Goal: Information Seeking & Learning: Learn about a topic

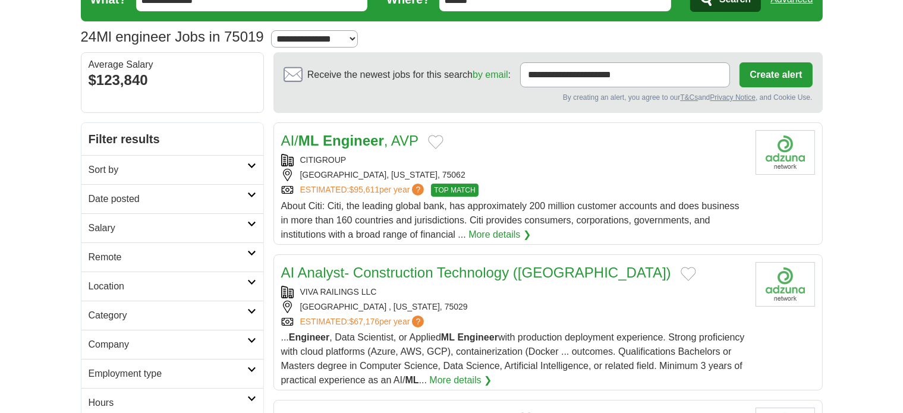
scroll to position [59, 0]
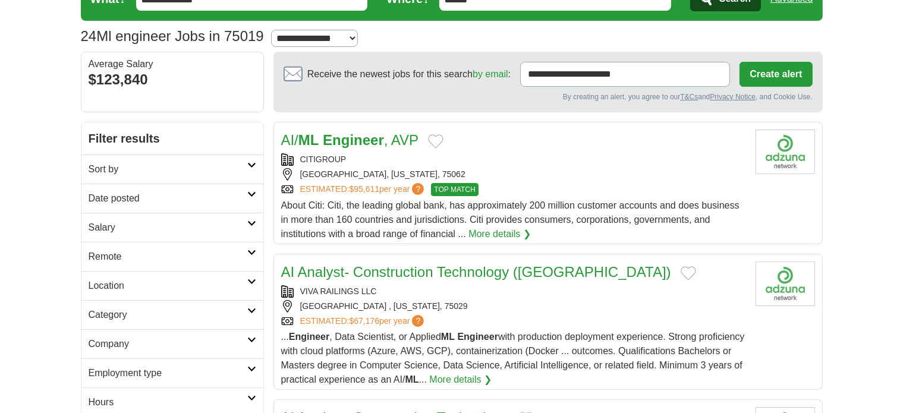
click at [492, 373] on link "More details ❯" at bounding box center [460, 380] width 62 height 14
click at [514, 175] on div "[GEOGRAPHIC_DATA], [US_STATE], 75062" at bounding box center [513, 174] width 465 height 12
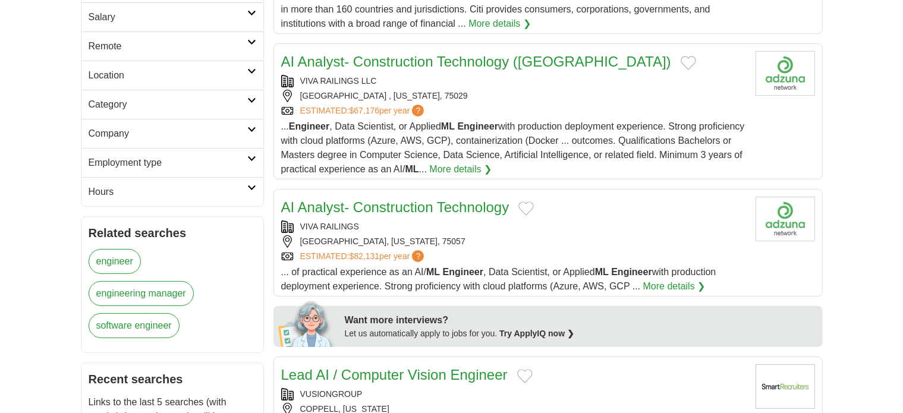
scroll to position [277, 0]
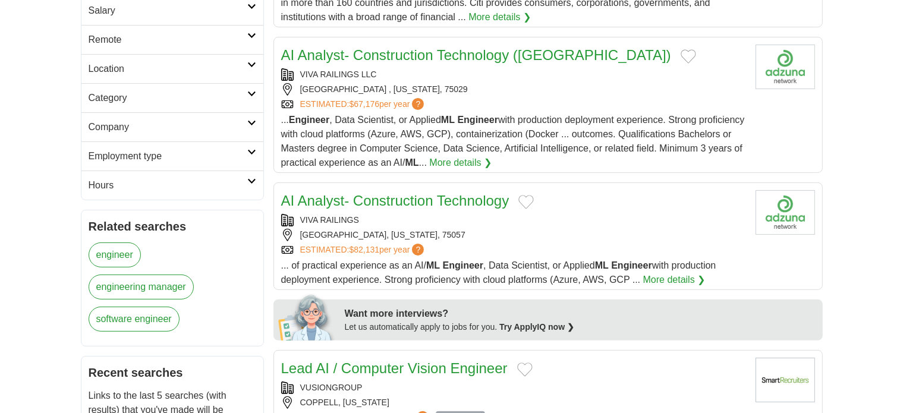
click at [464, 193] on link "AI Analyst- Construction Technology" at bounding box center [395, 201] width 228 height 16
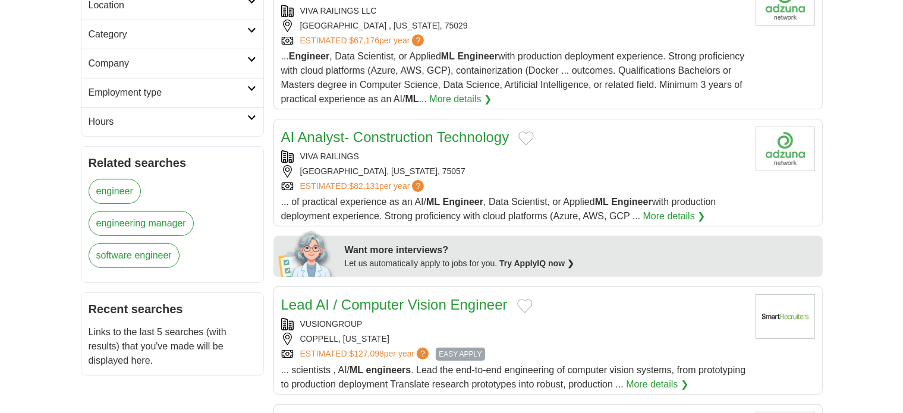
scroll to position [341, 0]
click at [445, 301] on link "Lead AI / Computer Vision Engineer" at bounding box center [394, 304] width 227 height 16
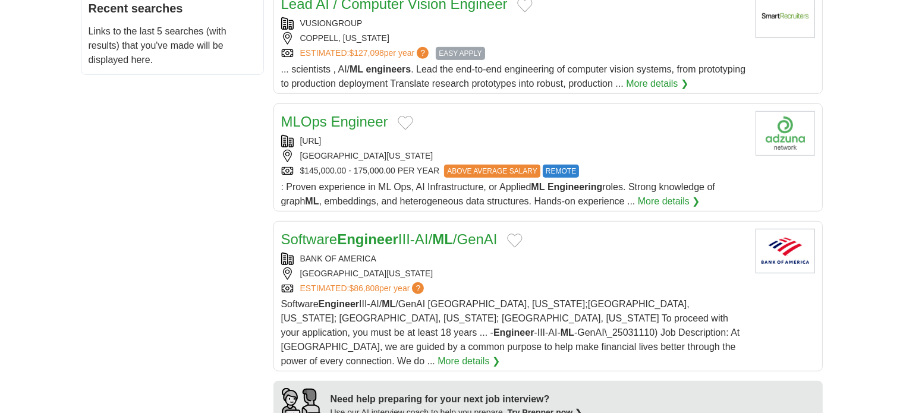
scroll to position [644, 0]
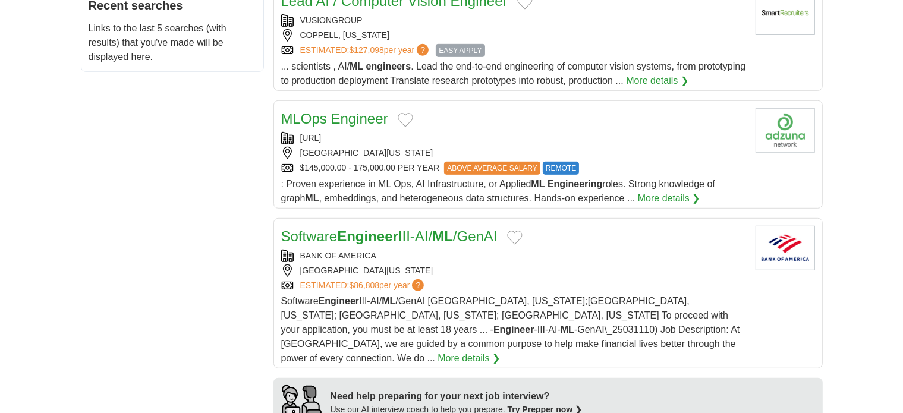
click at [335, 231] on link "Software Engineer III-AI/ ML /GenAI" at bounding box center [389, 236] width 216 height 16
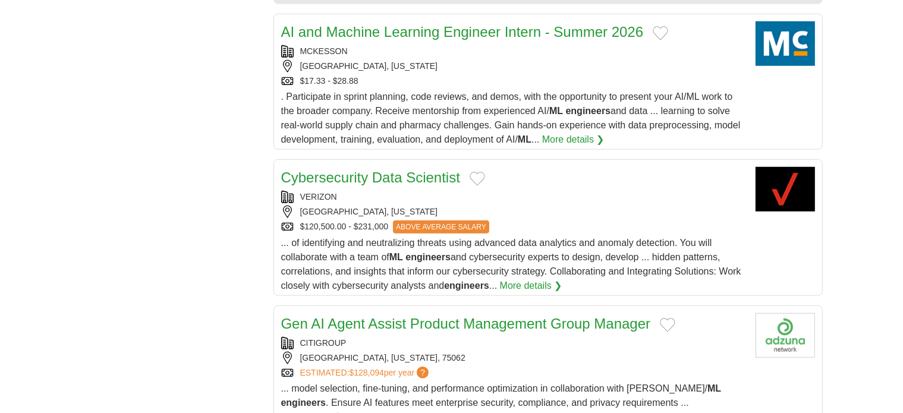
scroll to position [1084, 0]
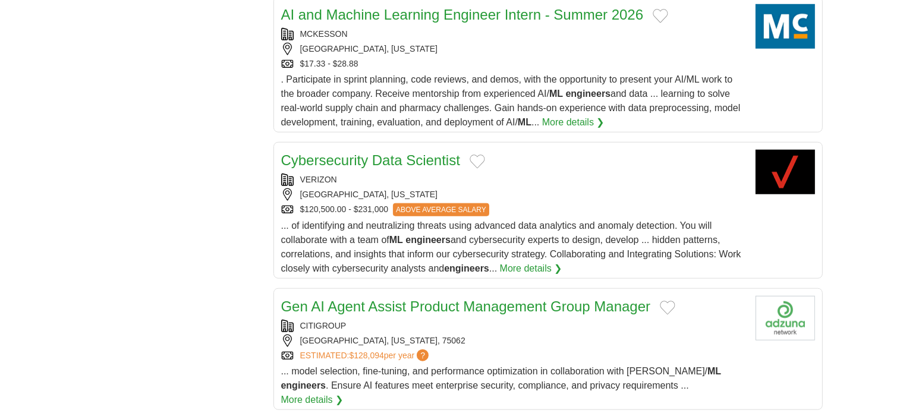
click at [525, 262] on link "More details ❯" at bounding box center [531, 269] width 62 height 14
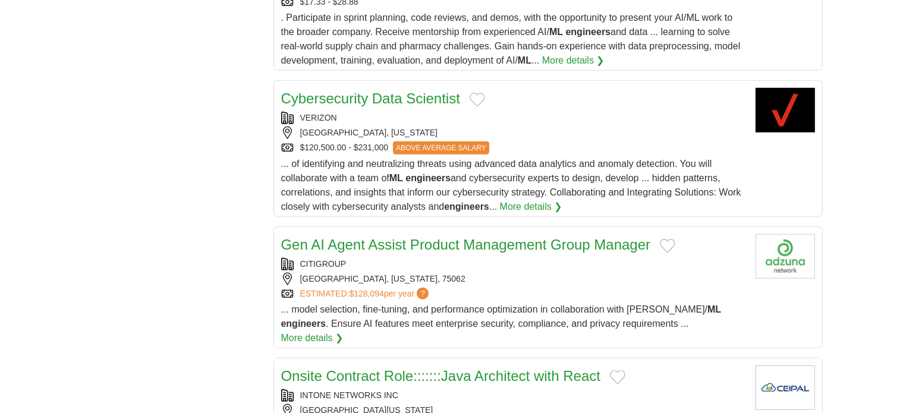
scroll to position [1156, 0]
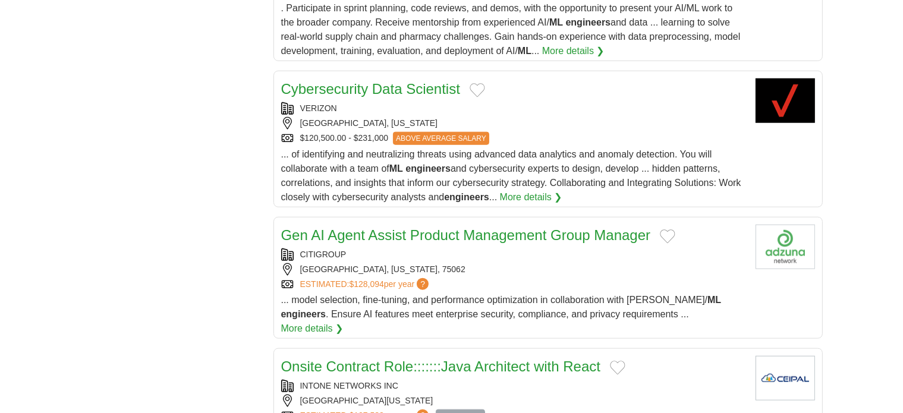
click at [492, 249] on div "CITIGROUP" at bounding box center [513, 255] width 465 height 12
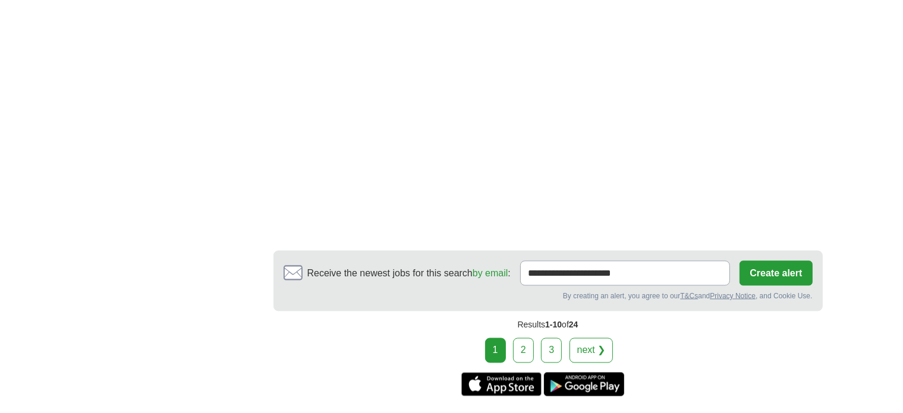
scroll to position [1908, 0]
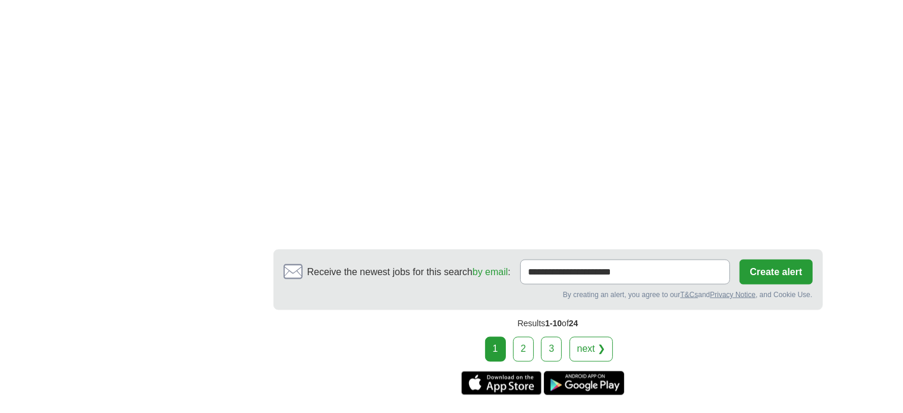
click at [519, 337] on link "2" at bounding box center [523, 349] width 21 height 25
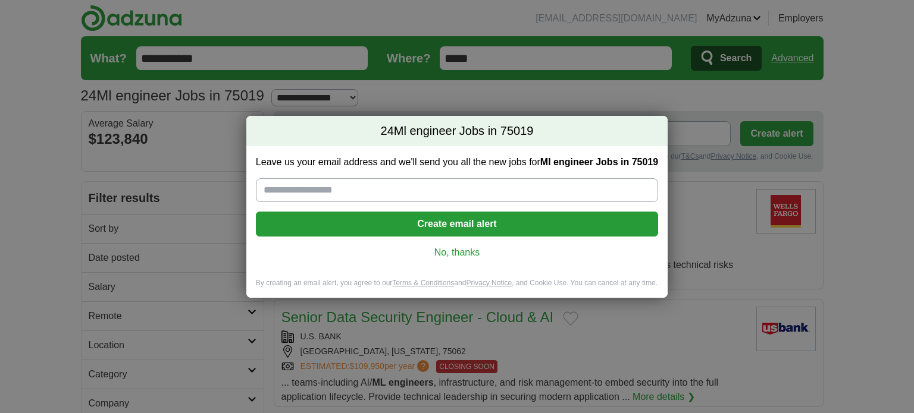
type input "**********"
click at [471, 253] on link "No, thanks" at bounding box center [456, 252] width 383 height 13
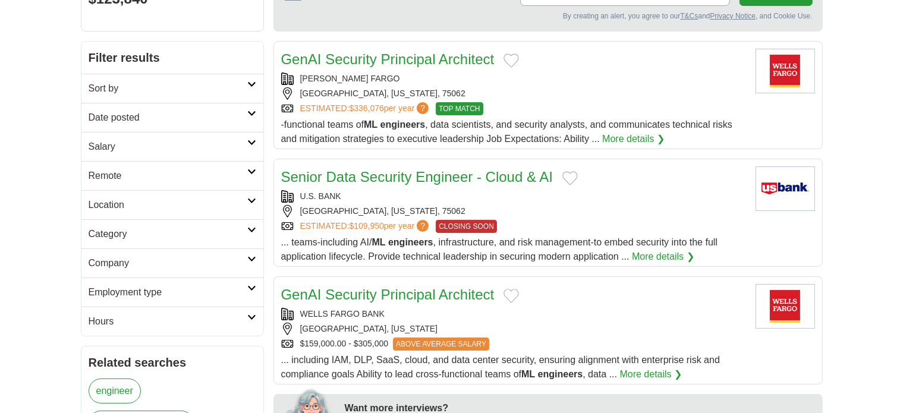
scroll to position [174, 0]
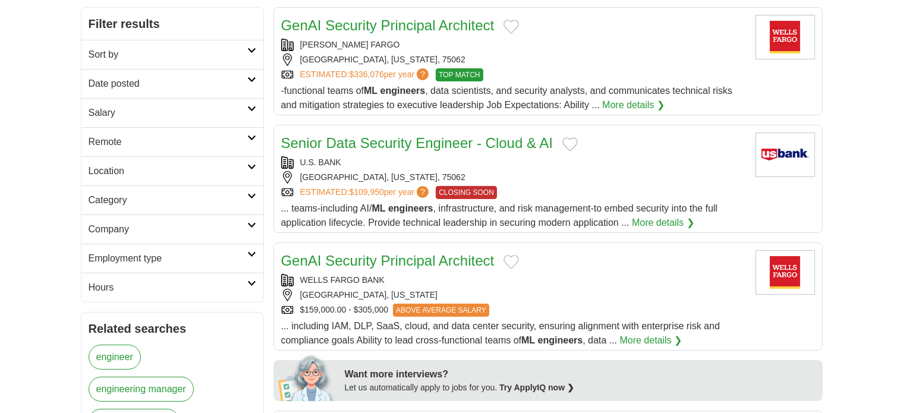
click at [437, 139] on link "Senior Data Security Engineer - Cloud & AI" at bounding box center [417, 143] width 272 height 16
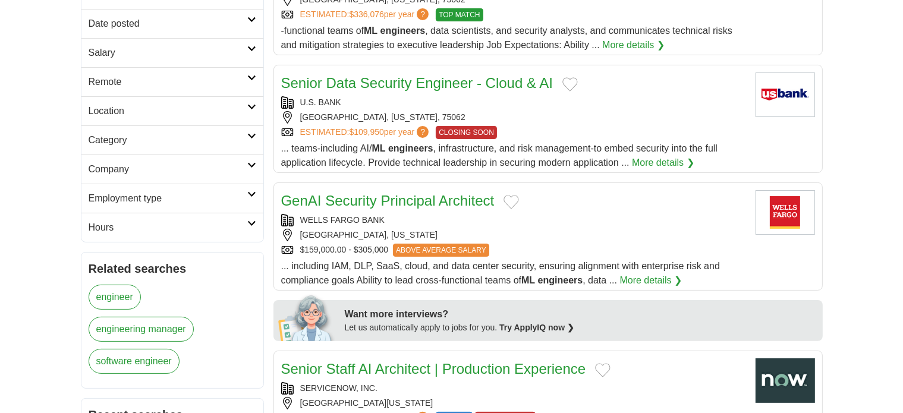
scroll to position [189, 0]
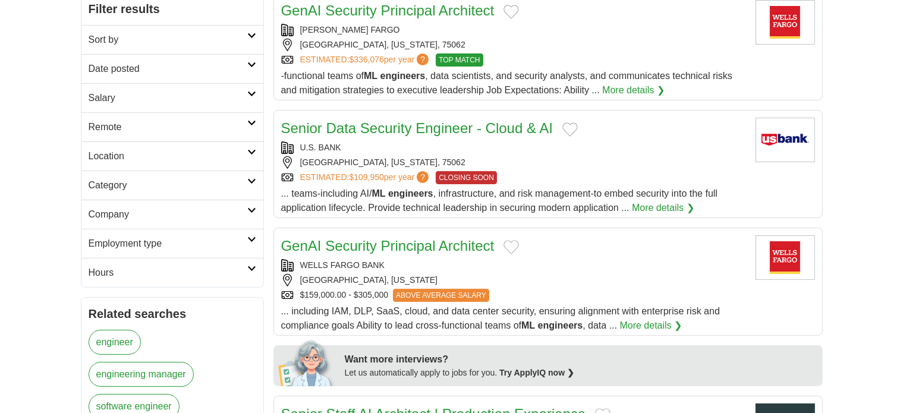
click at [145, 180] on h2 "Category" at bounding box center [168, 185] width 159 height 14
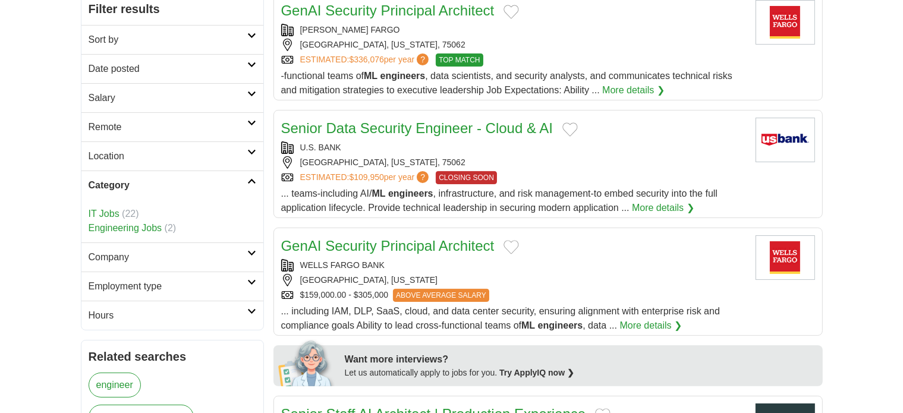
click at [145, 180] on h2 "Category" at bounding box center [168, 185] width 159 height 14
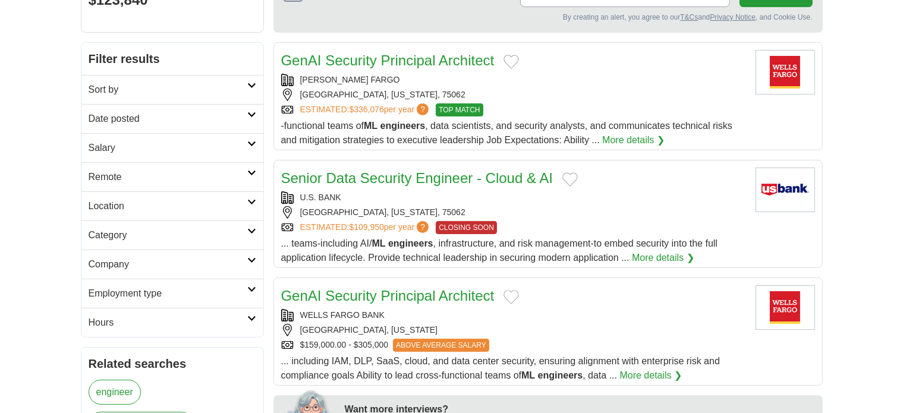
scroll to position [137, 0]
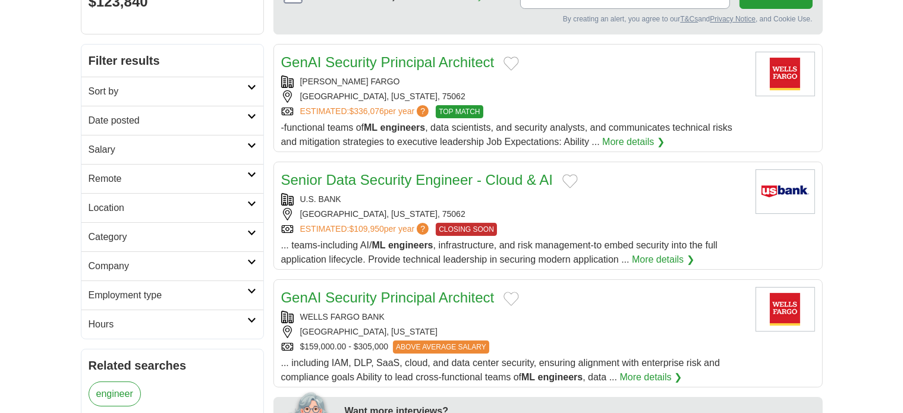
click at [166, 74] on h2 "Filter results" at bounding box center [172, 61] width 182 height 32
click at [167, 83] on link "Sort by" at bounding box center [172, 91] width 182 height 29
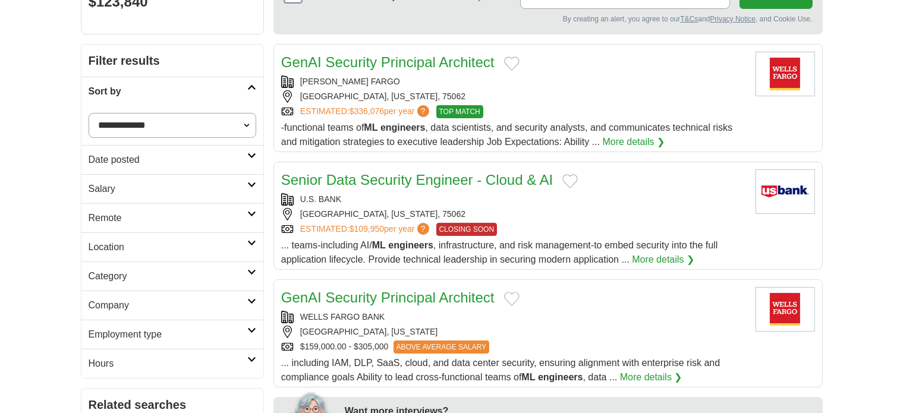
click at [167, 83] on link "Sort by" at bounding box center [172, 91] width 182 height 29
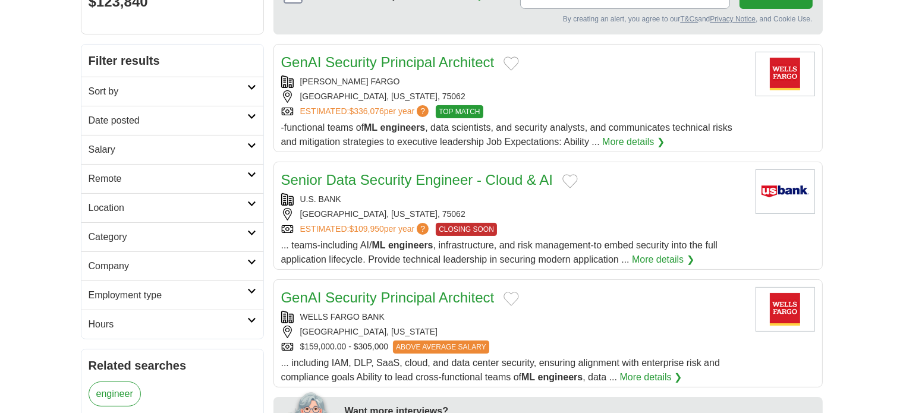
click at [177, 299] on h2 "Employment type" at bounding box center [168, 295] width 159 height 14
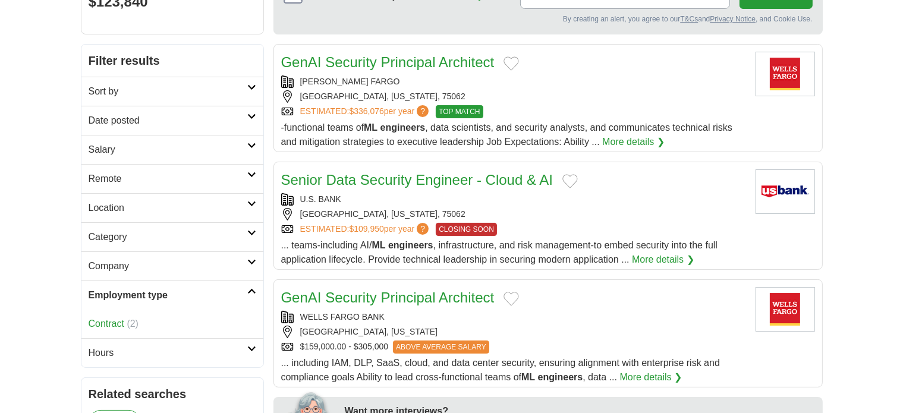
click at [177, 299] on h2 "Employment type" at bounding box center [168, 295] width 159 height 14
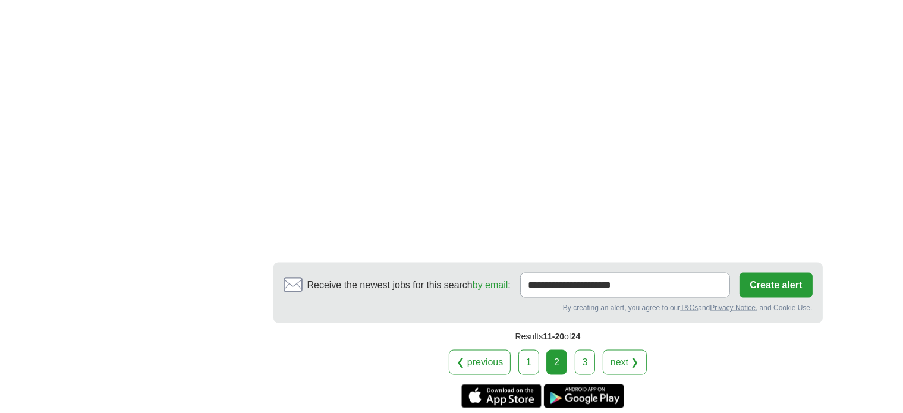
scroll to position [1897, 0]
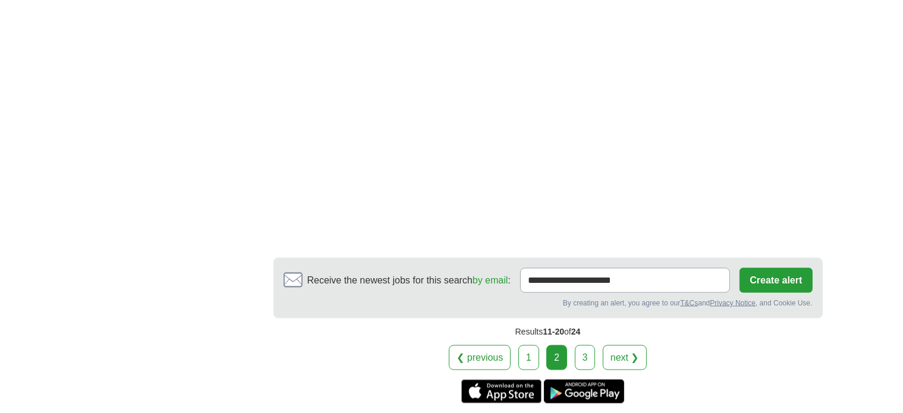
click at [580, 346] on link "3" at bounding box center [585, 358] width 21 height 25
